Goal: Communication & Community: Answer question/provide support

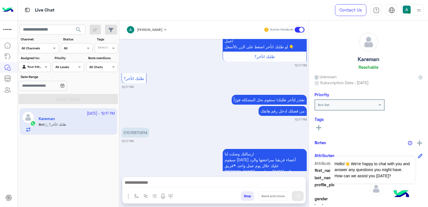
scroll to position [1376, 0]
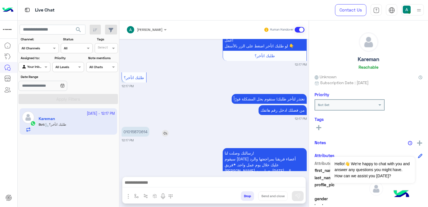
click at [139, 127] on p "01015870614" at bounding box center [136, 132] width 28 height 10
copy app-msgs-text
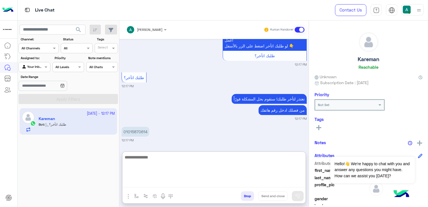
click at [195, 181] on textarea at bounding box center [213, 171] width 183 height 34
type textarea "*"
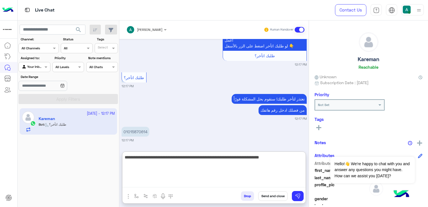
type textarea "**********"
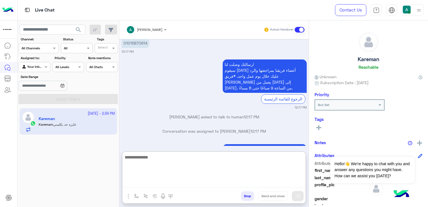
scroll to position [1486, 0]
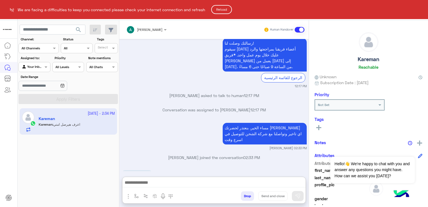
click at [216, 8] on button "Reload" at bounding box center [221, 9] width 21 height 9
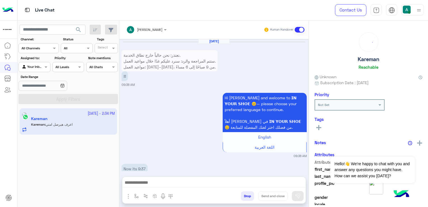
scroll to position [544, 0]
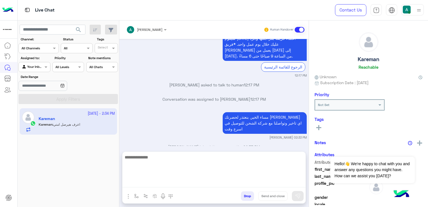
click at [201, 185] on textarea at bounding box center [213, 171] width 183 height 34
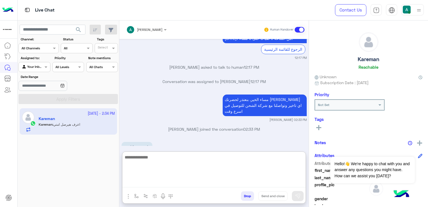
scroll to position [569, 0]
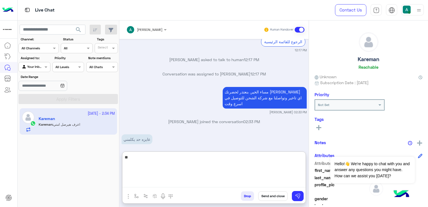
type textarea "*"
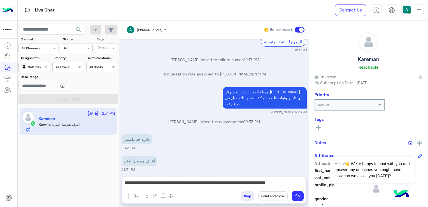
click at [216, 108] on div "[DATE] نعتذر: نحن حالياً خارج نطاق الخدمة. ستتم المراجعة والرد: سنرد عليكم غدًا…" at bounding box center [213, 105] width 189 height 132
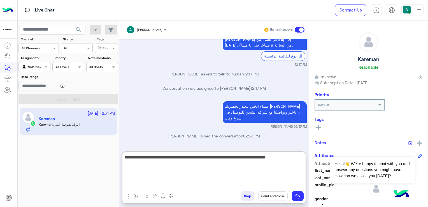
click at [140, 181] on textarea "**********" at bounding box center [213, 171] width 183 height 34
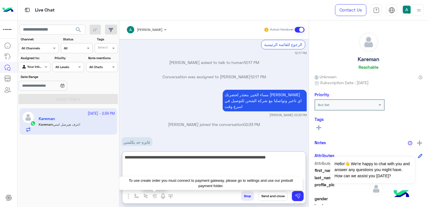
scroll to position [569, 0]
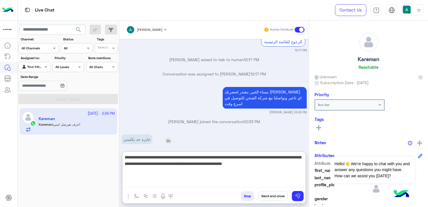
type textarea "**********"
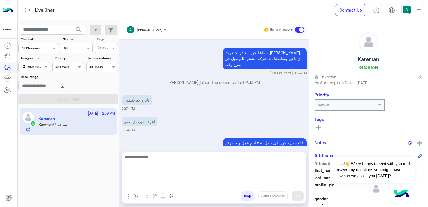
scroll to position [629, 0]
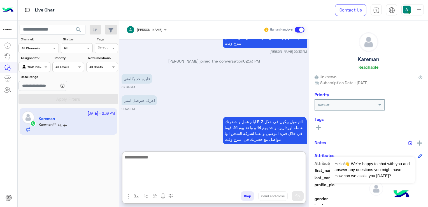
click at [204, 169] on textarea at bounding box center [213, 171] width 183 height 34
type textarea "*"
click at [227, 160] on textarea at bounding box center [213, 171] width 183 height 34
click at [229, 161] on textarea at bounding box center [213, 171] width 183 height 34
click at [185, 162] on textarea at bounding box center [213, 171] width 183 height 34
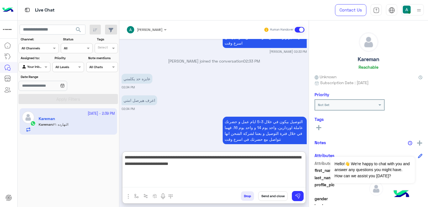
type textarea "**********"
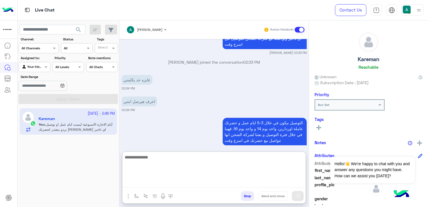
scroll to position [663, 0]
